Goal: Transaction & Acquisition: Purchase product/service

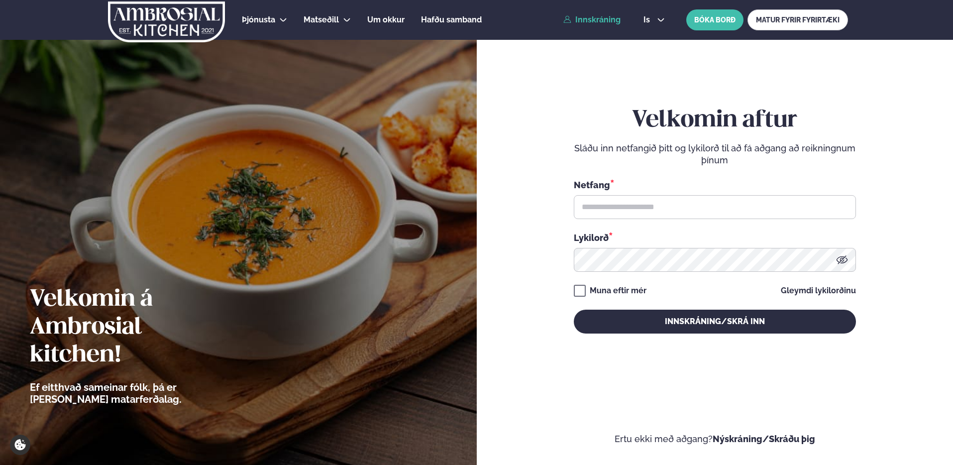
type input "**********"
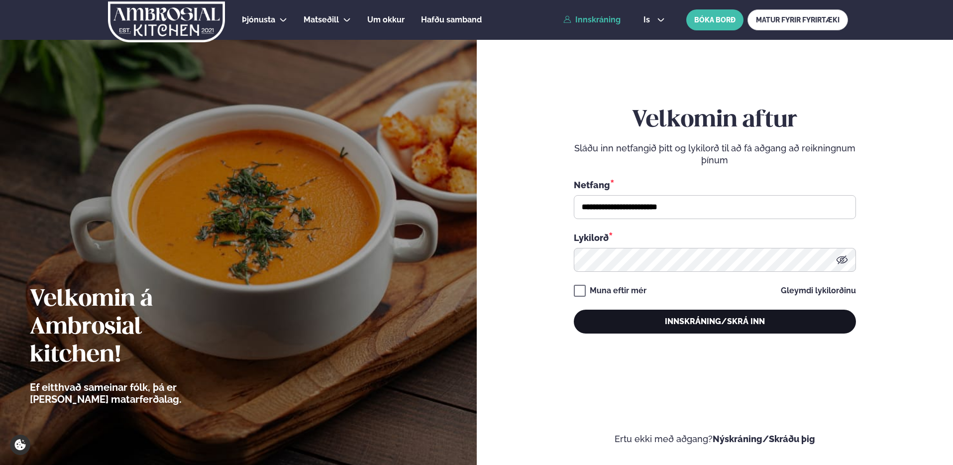
click at [641, 321] on button "Innskráning/Skrá inn" at bounding box center [715, 322] width 282 height 24
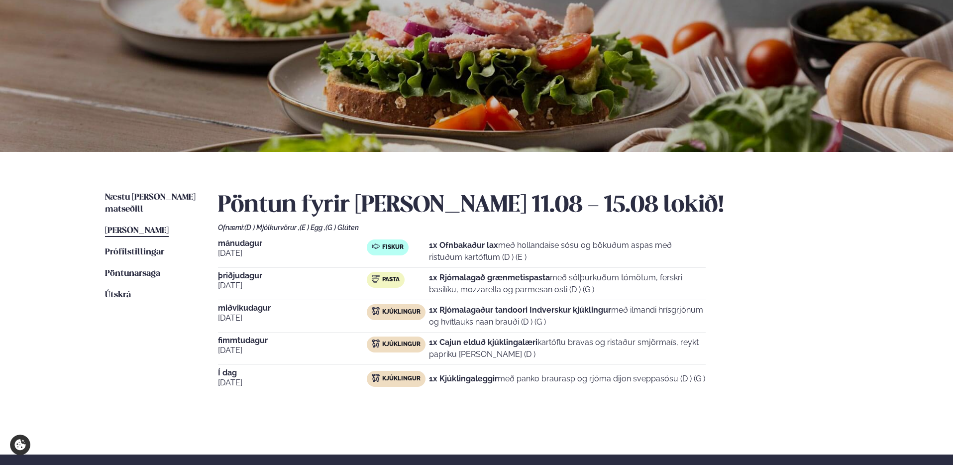
scroll to position [67, 0]
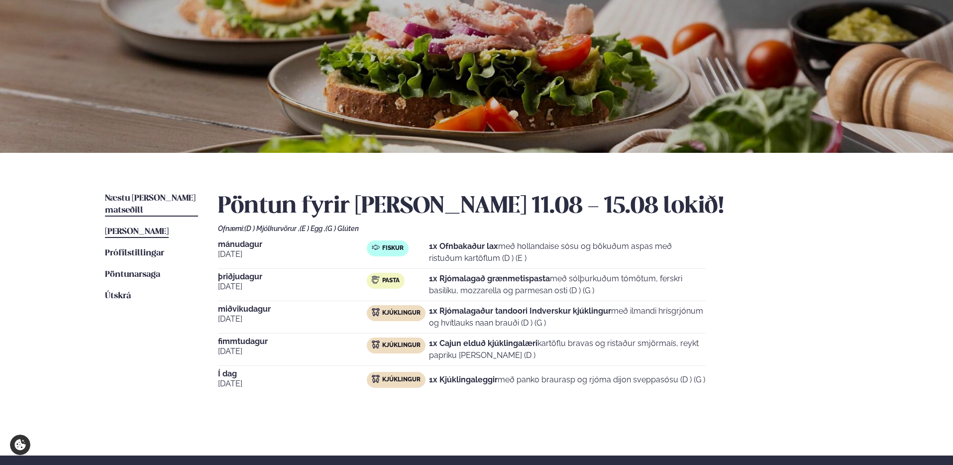
click at [142, 201] on span "Næstu [PERSON_NAME] matseðill" at bounding box center [150, 204] width 91 height 20
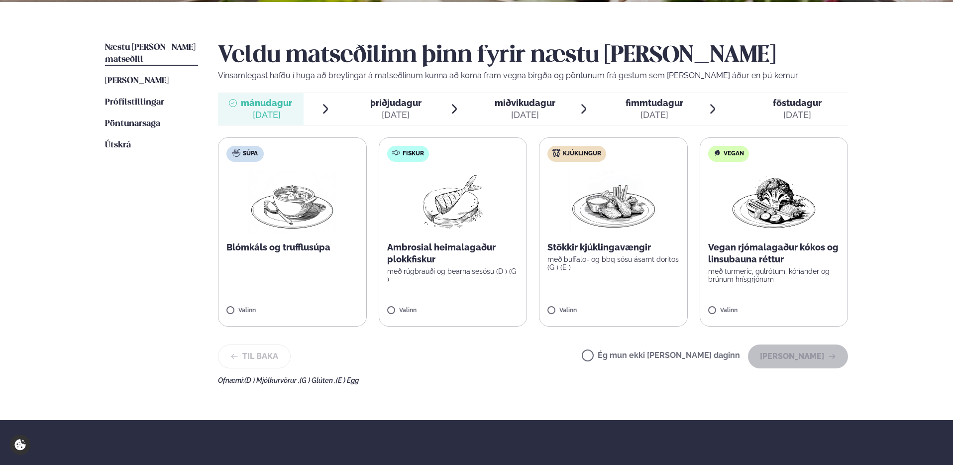
scroll to position [219, 0]
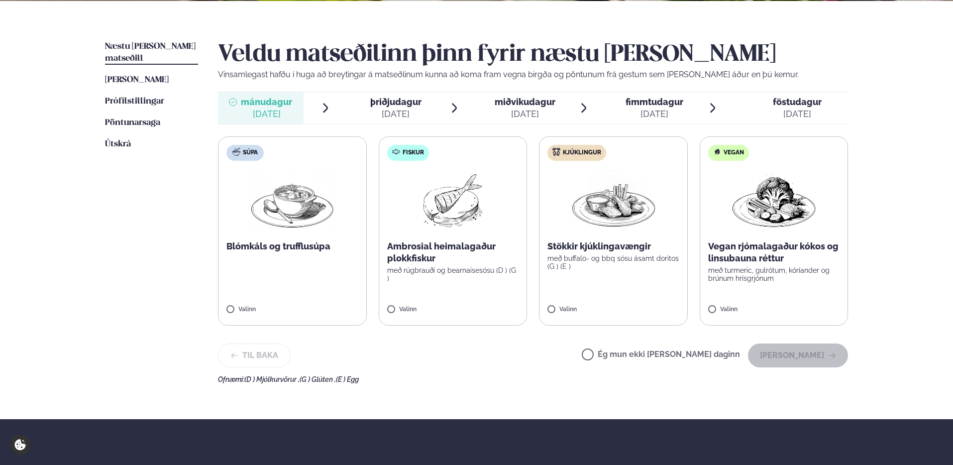
click at [147, 46] on span "Næstu [PERSON_NAME] matseðill" at bounding box center [150, 52] width 91 height 20
click at [610, 240] on p "Stökkir kjúklingavængir" at bounding box center [613, 246] width 132 height 12
click at [790, 358] on button "[PERSON_NAME]" at bounding box center [798, 355] width 100 height 24
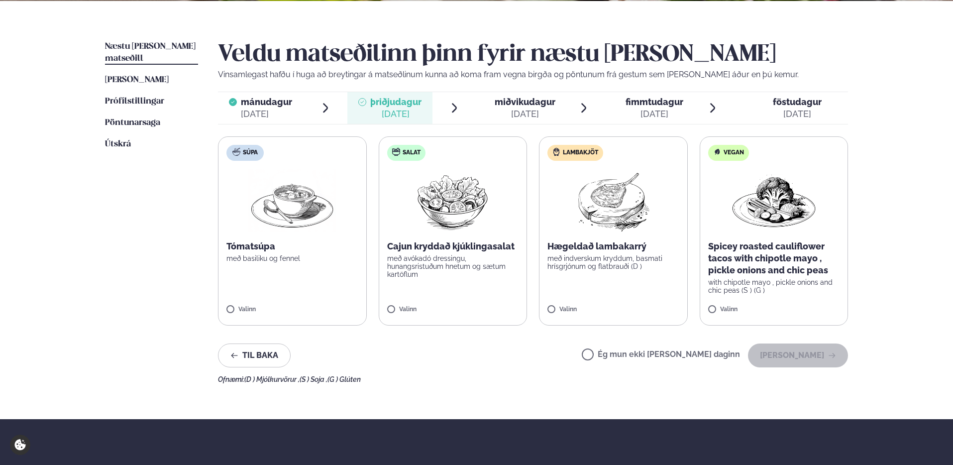
click at [448, 219] on img at bounding box center [453, 201] width 88 height 64
click at [816, 362] on button "[PERSON_NAME]" at bounding box center [798, 355] width 100 height 24
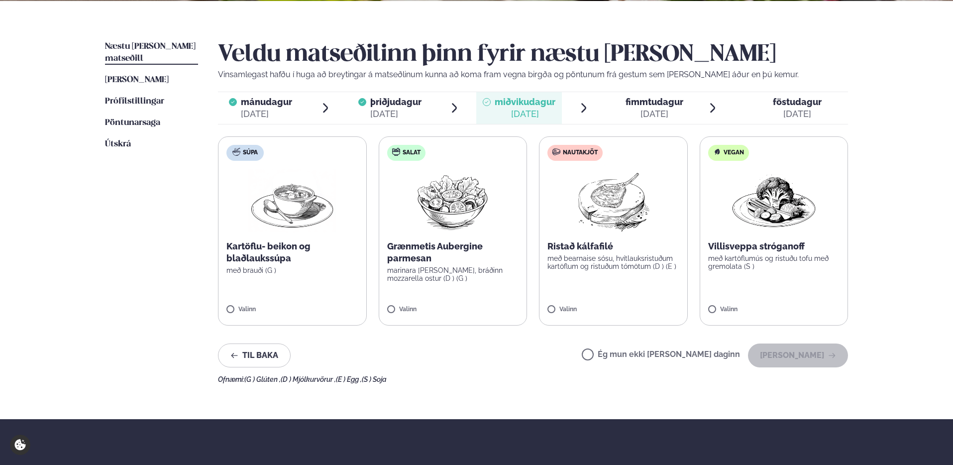
click at [760, 211] on img at bounding box center [774, 201] width 88 height 64
click at [787, 355] on button "[PERSON_NAME]" at bounding box center [798, 355] width 100 height 24
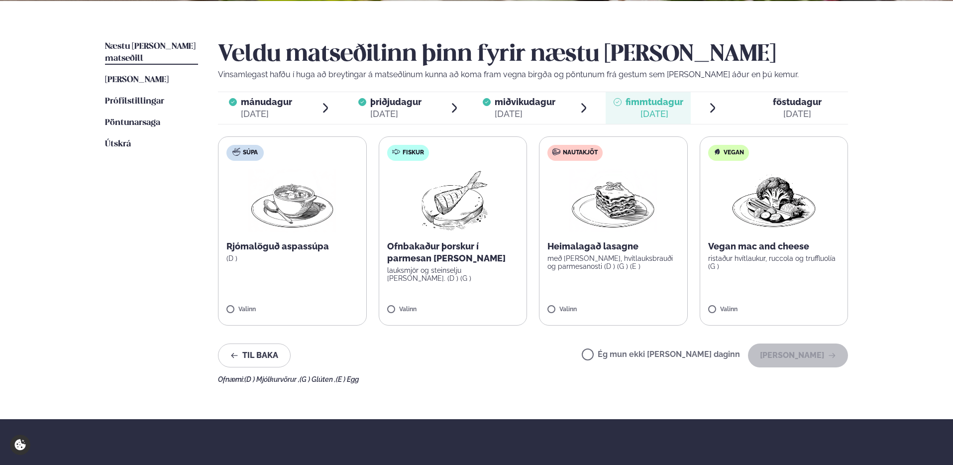
click at [451, 212] on img at bounding box center [453, 201] width 88 height 64
click at [809, 355] on button "[PERSON_NAME]" at bounding box center [798, 355] width 100 height 24
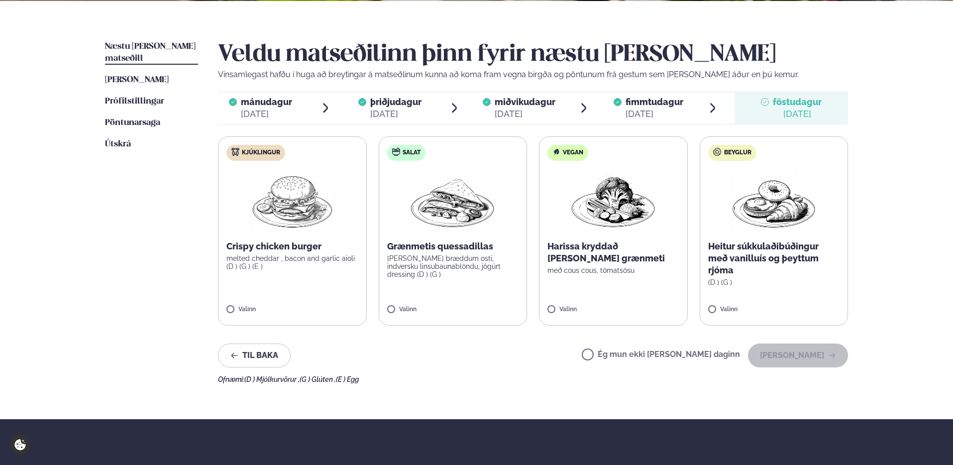
click at [283, 187] on img at bounding box center [292, 201] width 88 height 64
click at [291, 214] on img at bounding box center [292, 201] width 88 height 64
click at [259, 305] on icon at bounding box center [263, 305] width 10 height 10
click at [468, 195] on img at bounding box center [453, 201] width 88 height 64
click at [818, 358] on button "[PERSON_NAME]" at bounding box center [798, 355] width 100 height 24
